Goal: Task Accomplishment & Management: Manage account settings

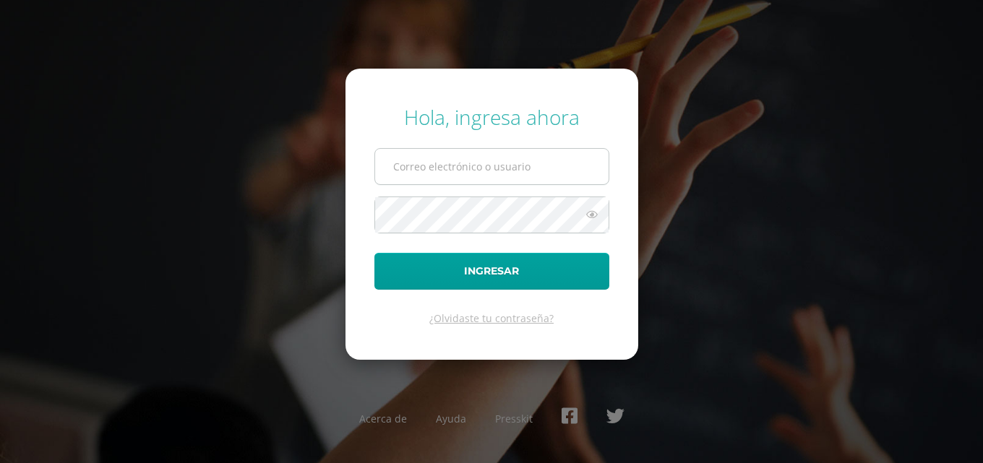
click at [540, 179] on input "text" at bounding box center [491, 166] width 233 height 35
type input "[EMAIL_ADDRESS][DOMAIN_NAME]"
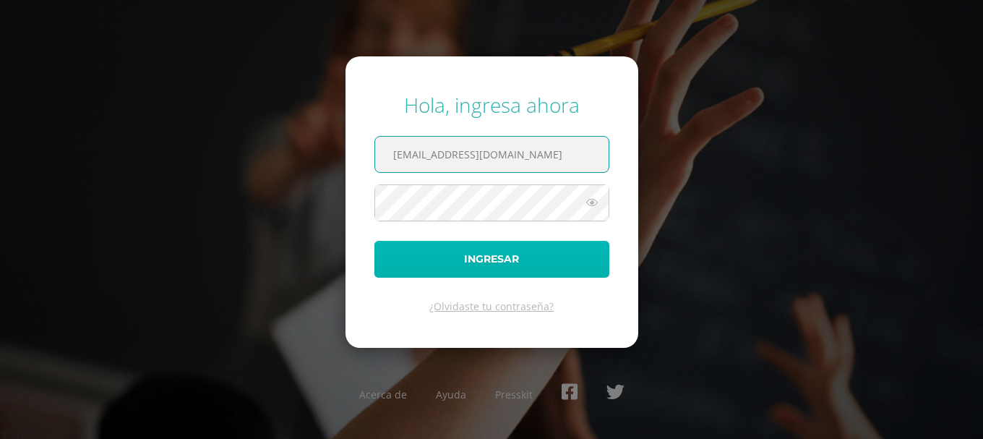
click at [544, 254] on button "Ingresar" at bounding box center [491, 259] width 235 height 37
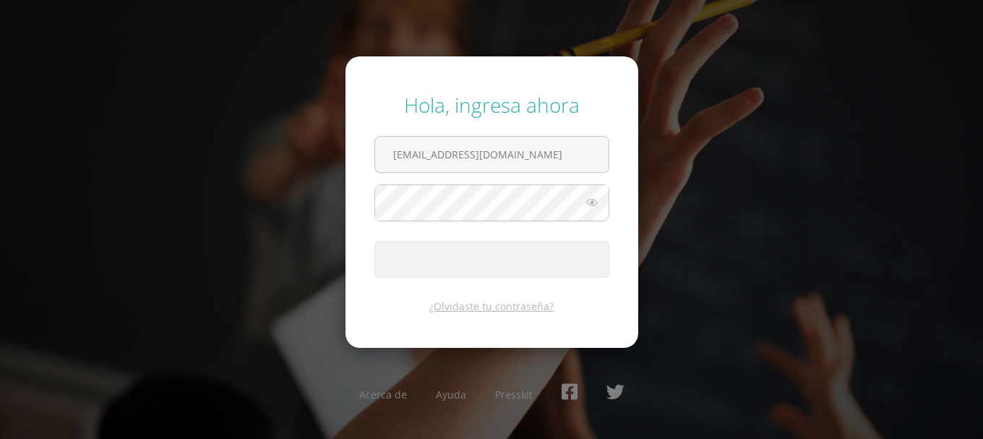
click at [544, 254] on button "Ingresar" at bounding box center [491, 259] width 235 height 37
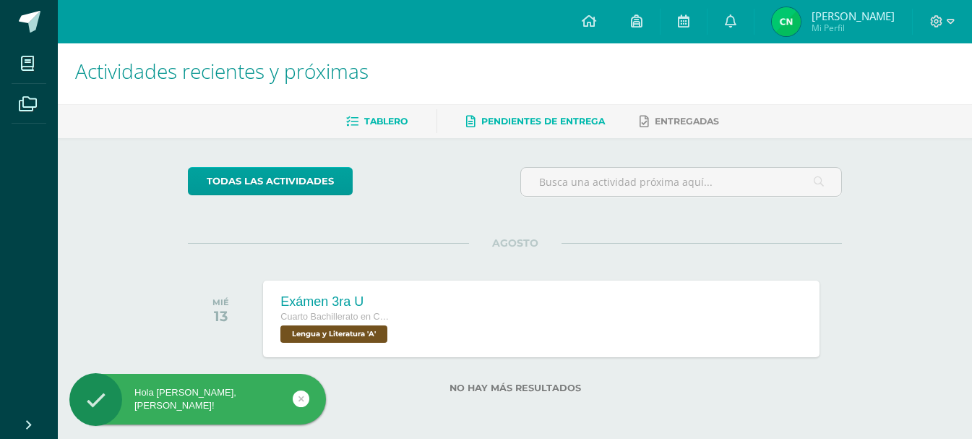
scroll to position [6, 0]
